Goal: Use online tool/utility: Utilize a website feature to perform a specific function

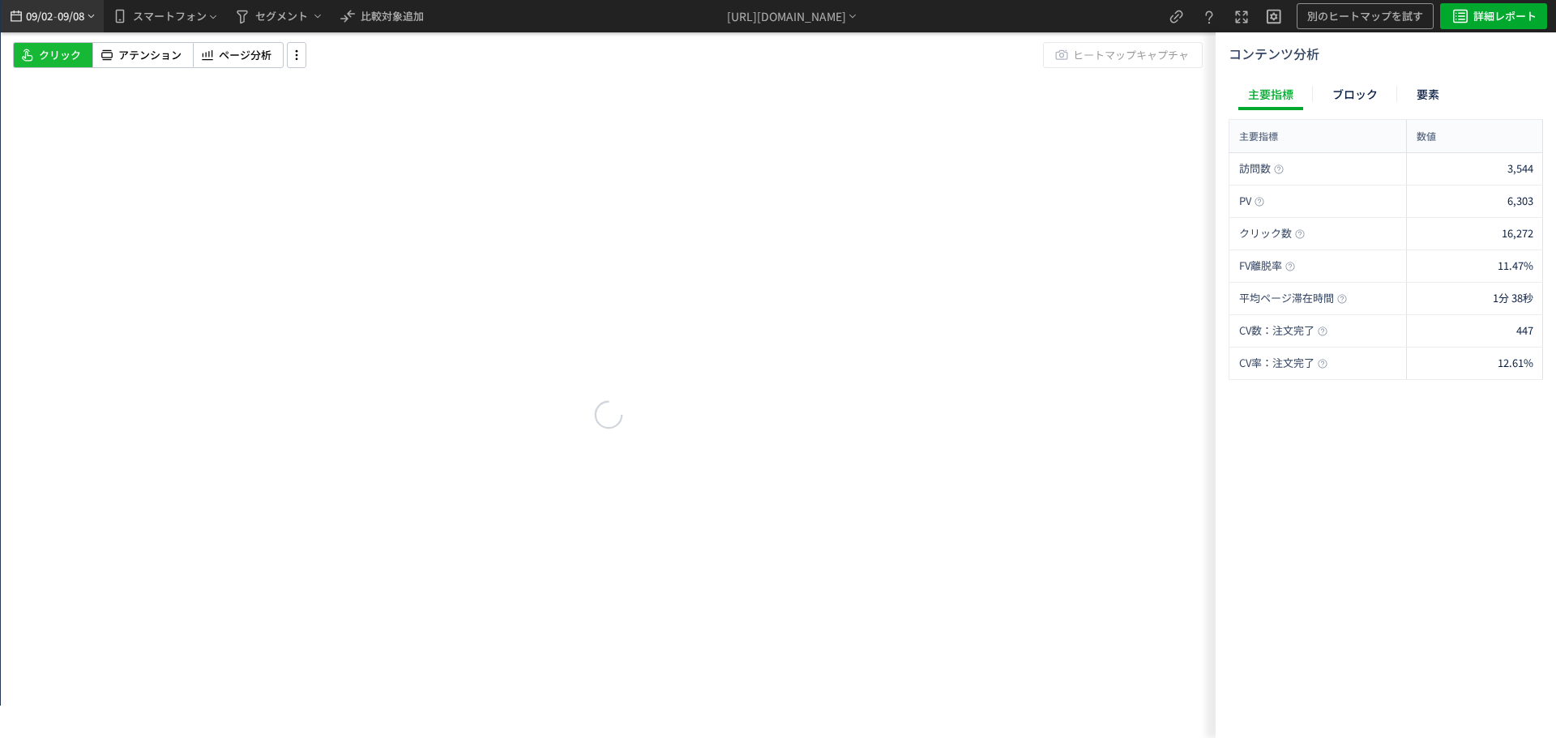
click at [66, 18] on span "09/08" at bounding box center [72, 16] width 28 height 32
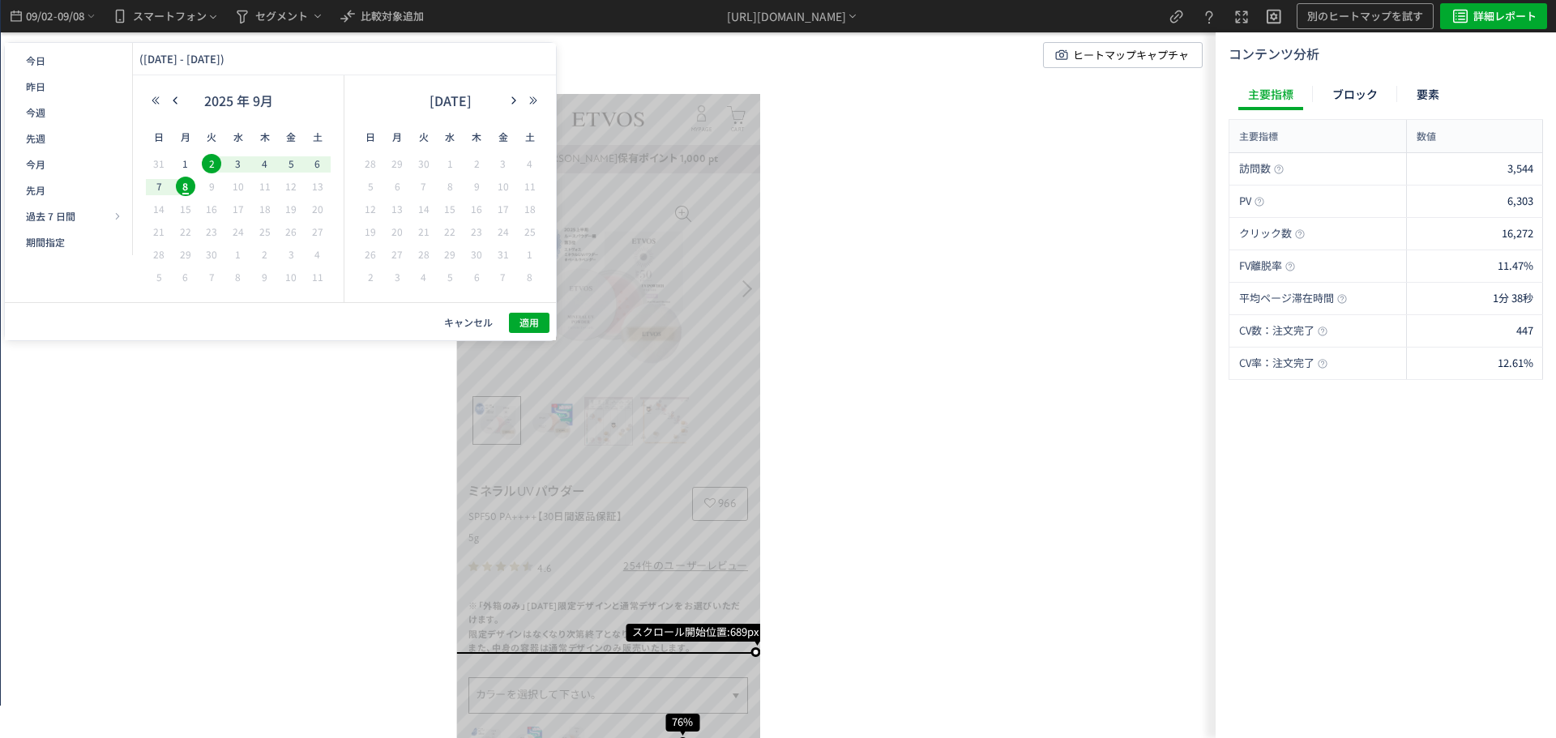
click at [461, 323] on span "キャンセル" at bounding box center [468, 323] width 49 height 14
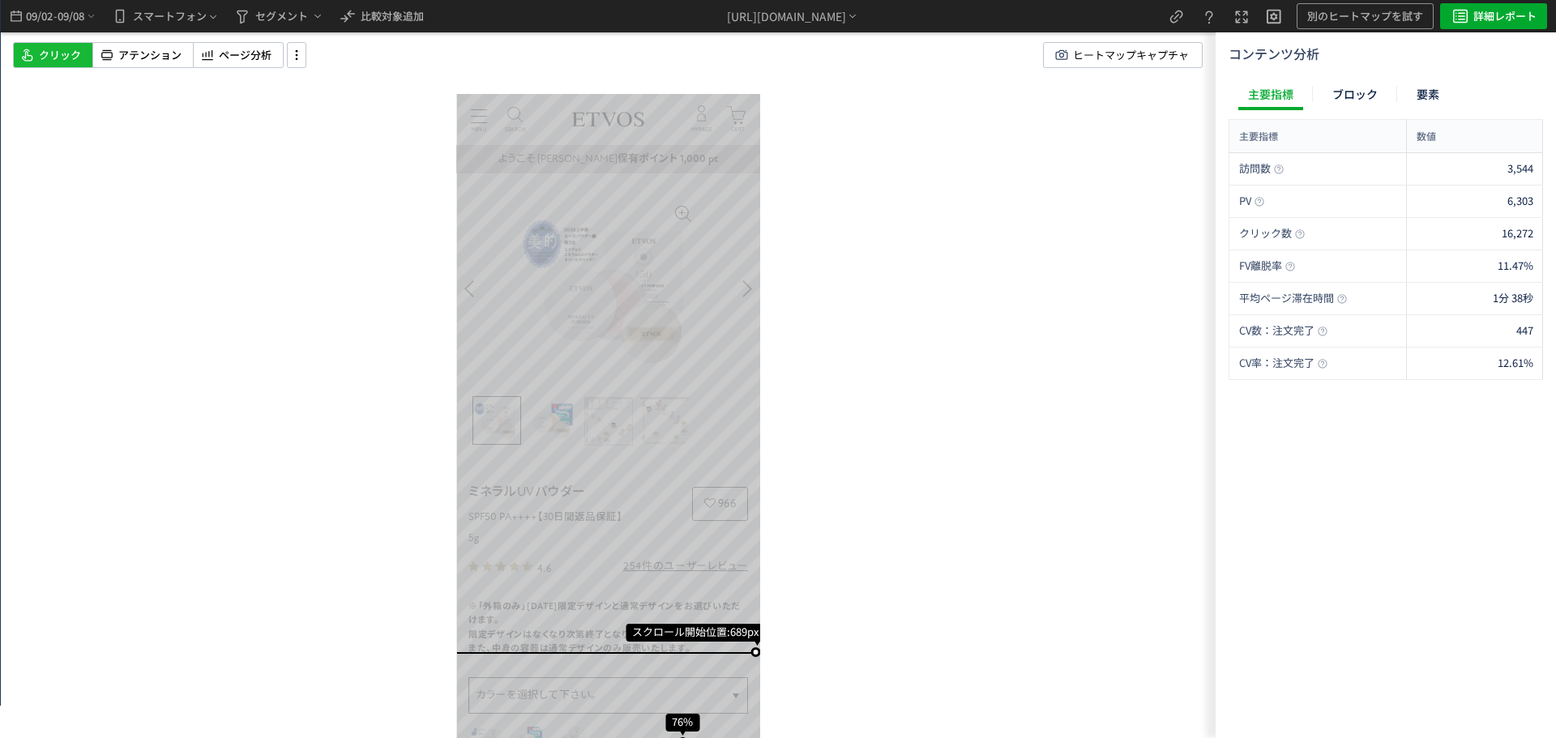
click at [451, 325] on div "スクロール開始位置:689px スクロール到達率 76% スクロール到達率 72% スクロール到達率 68% スクロール到達率 61% スクロール到達率 53…" at bounding box center [608, 369] width 1215 height 738
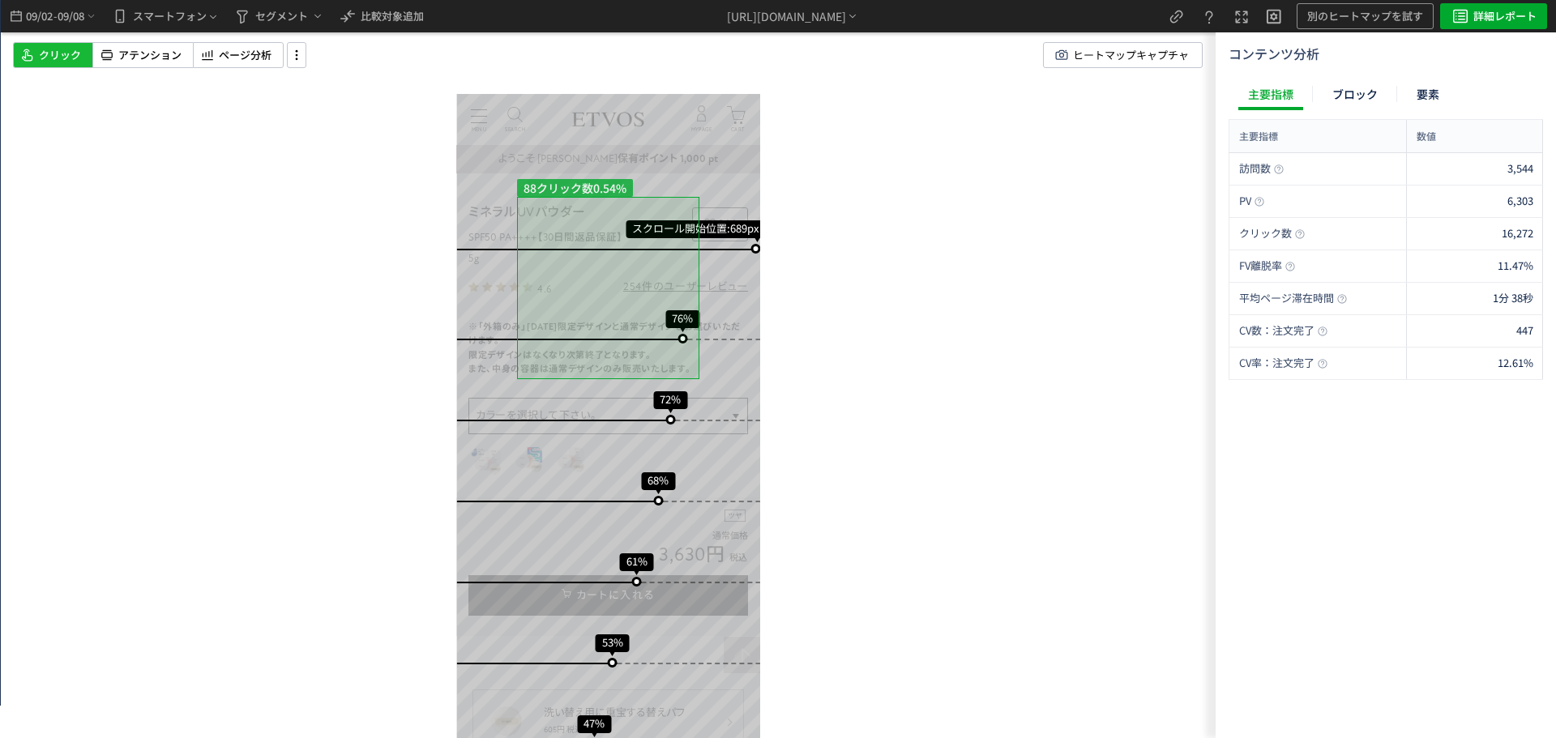
scroll to position [405, 0]
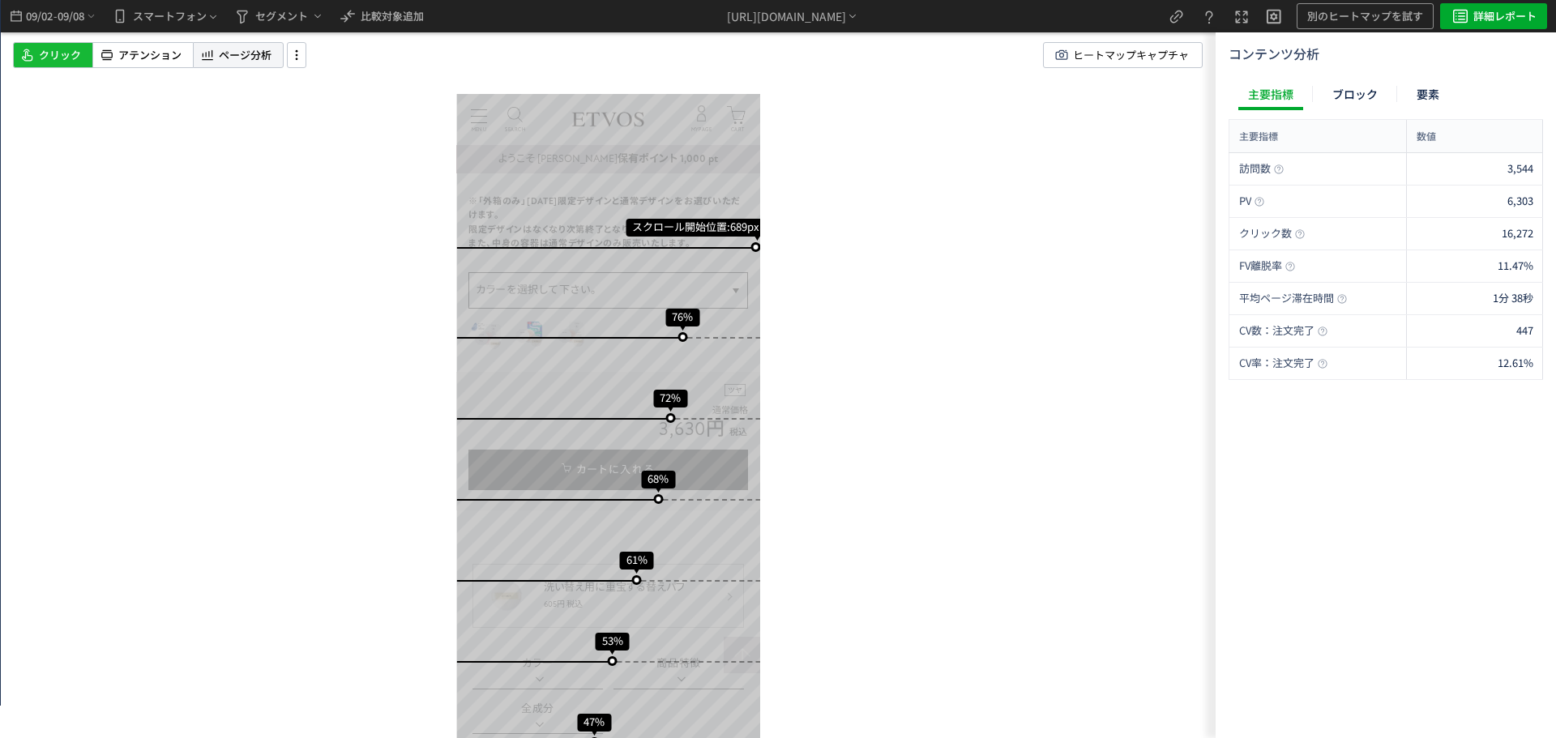
click at [250, 50] on span "ページ分析" at bounding box center [245, 55] width 53 height 15
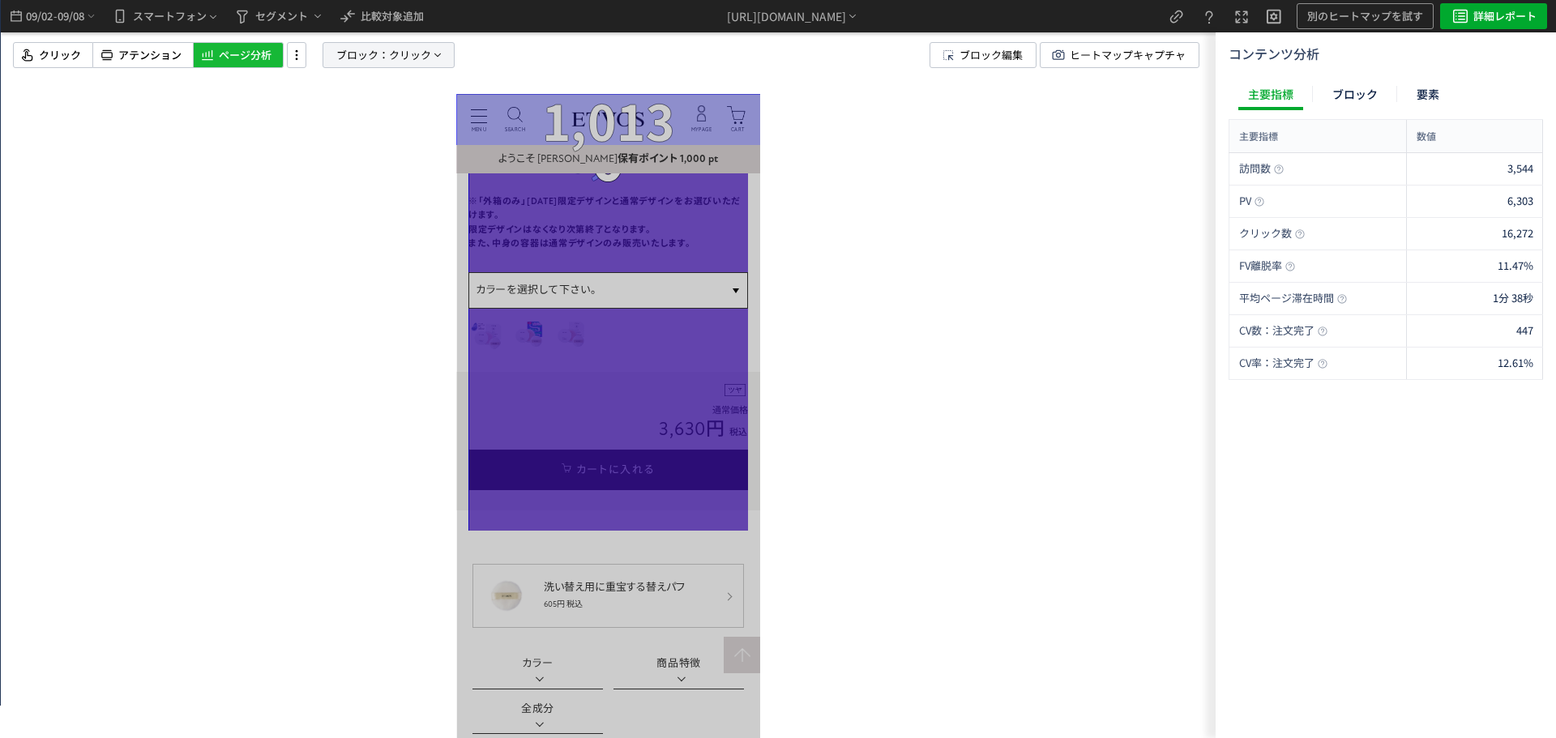
click at [393, 57] on span "クリック" at bounding box center [410, 55] width 42 height 24
click at [335, 139] on span "要素" at bounding box center [331, 138] width 24 height 15
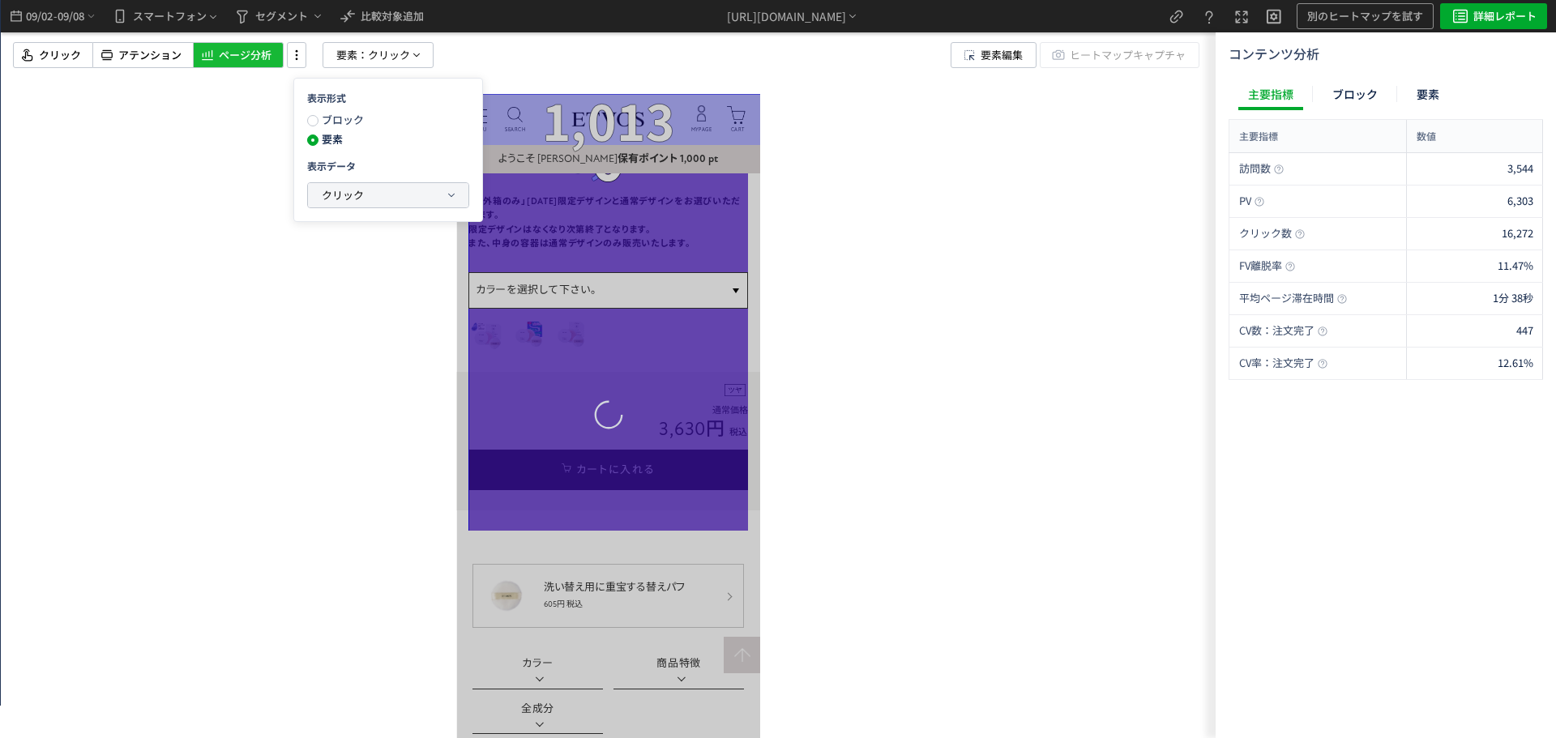
click at [342, 195] on span "クリック" at bounding box center [343, 194] width 42 height 15
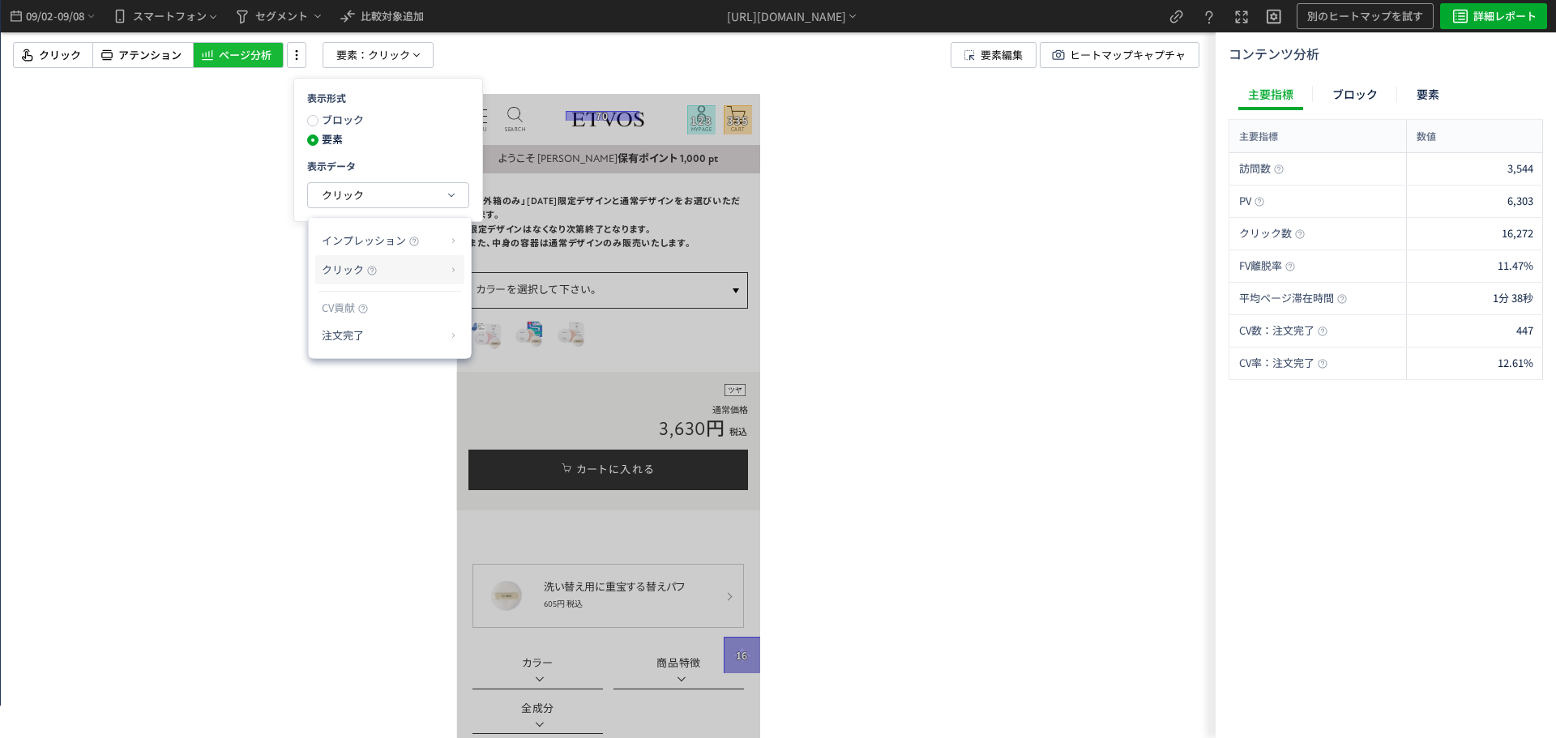
click at [357, 263] on span "クリック" at bounding box center [343, 269] width 42 height 15
click at [488, 306] on li "クリック率" at bounding box center [518, 308] width 87 height 29
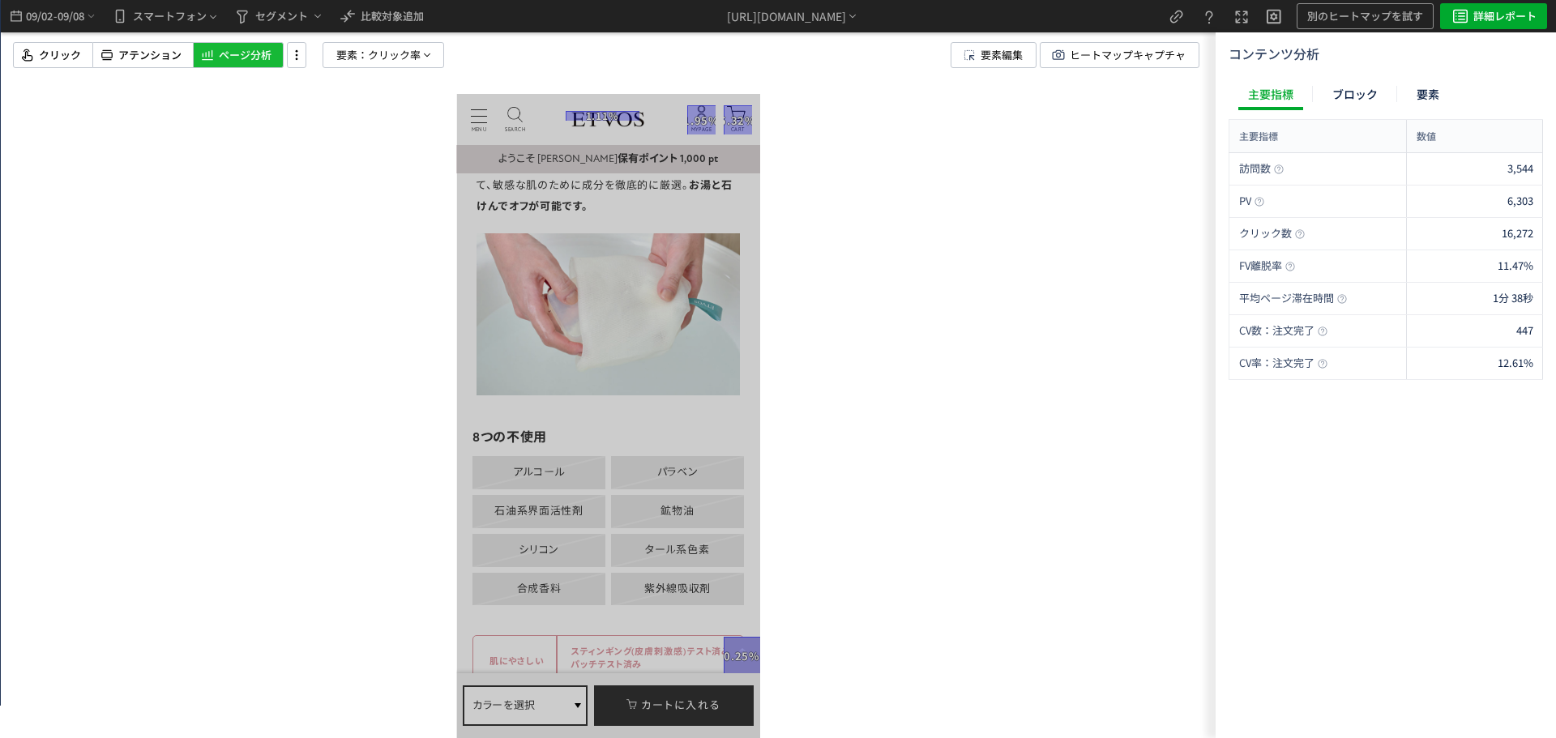
scroll to position [7295, 0]
